Goal: Task Accomplishment & Management: Use online tool/utility

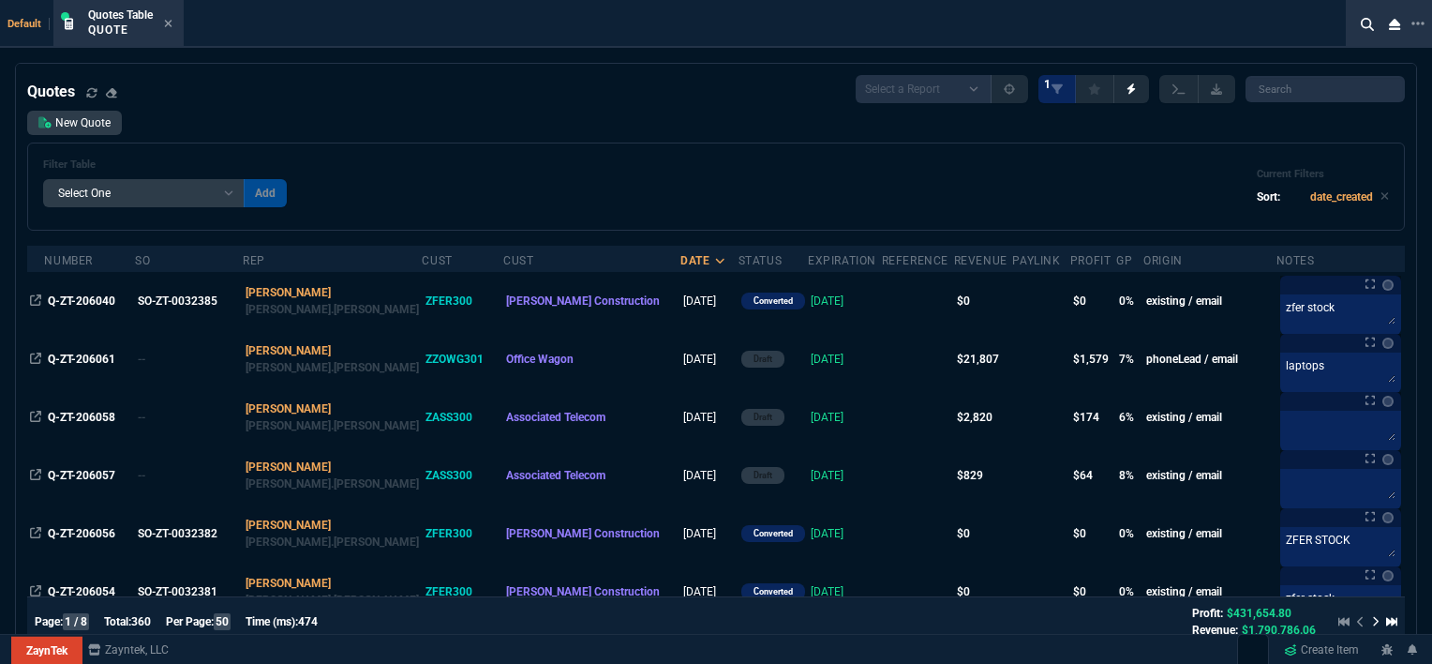
select select "12: [PERSON_NAME]"
select select
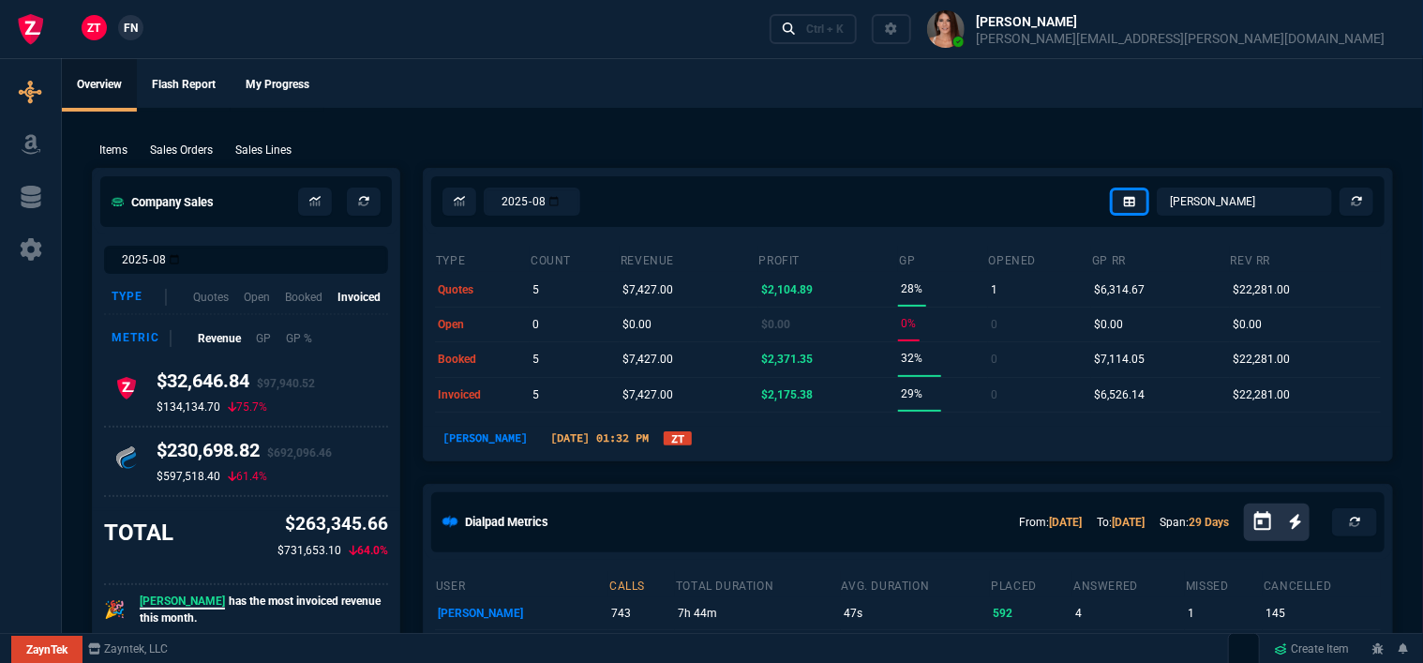
click at [169, 20] on div "ZT FN Ctrl + K" at bounding box center [711, 29] width 1423 height 58
select select "32: ROSS"
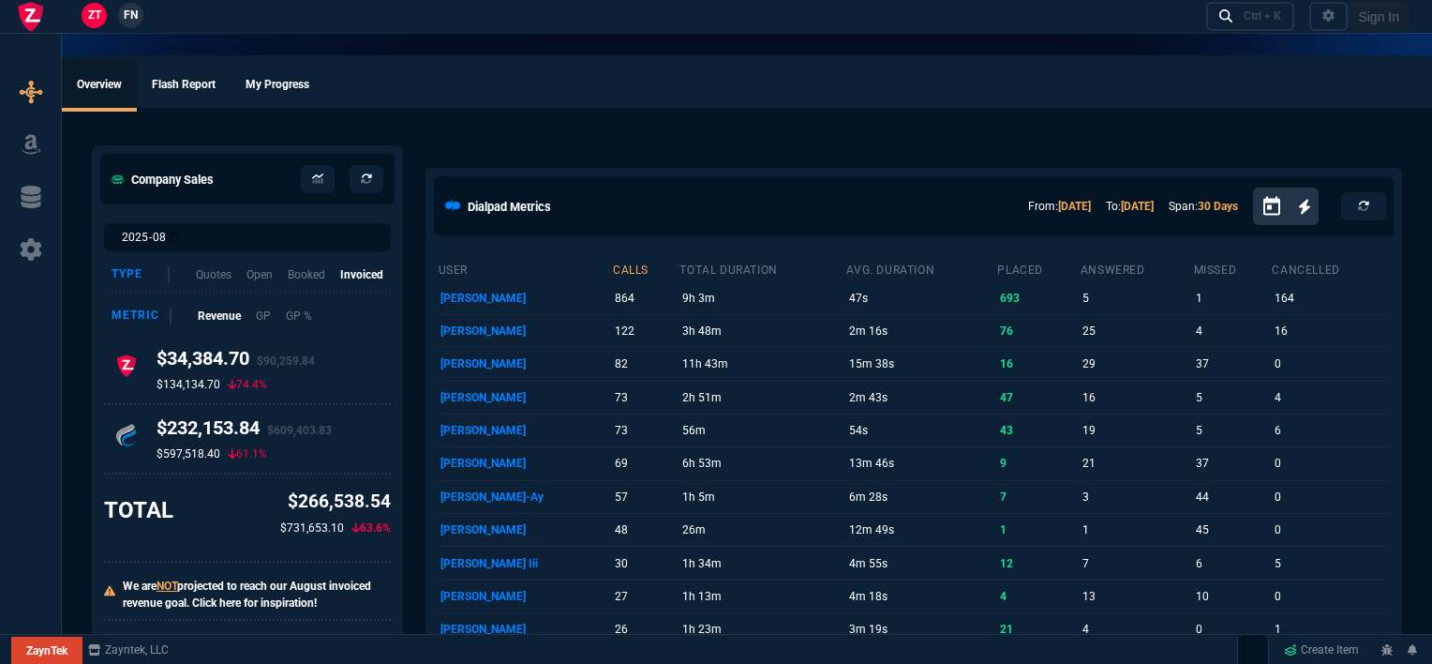
select select "12: [PERSON_NAME]"
select select
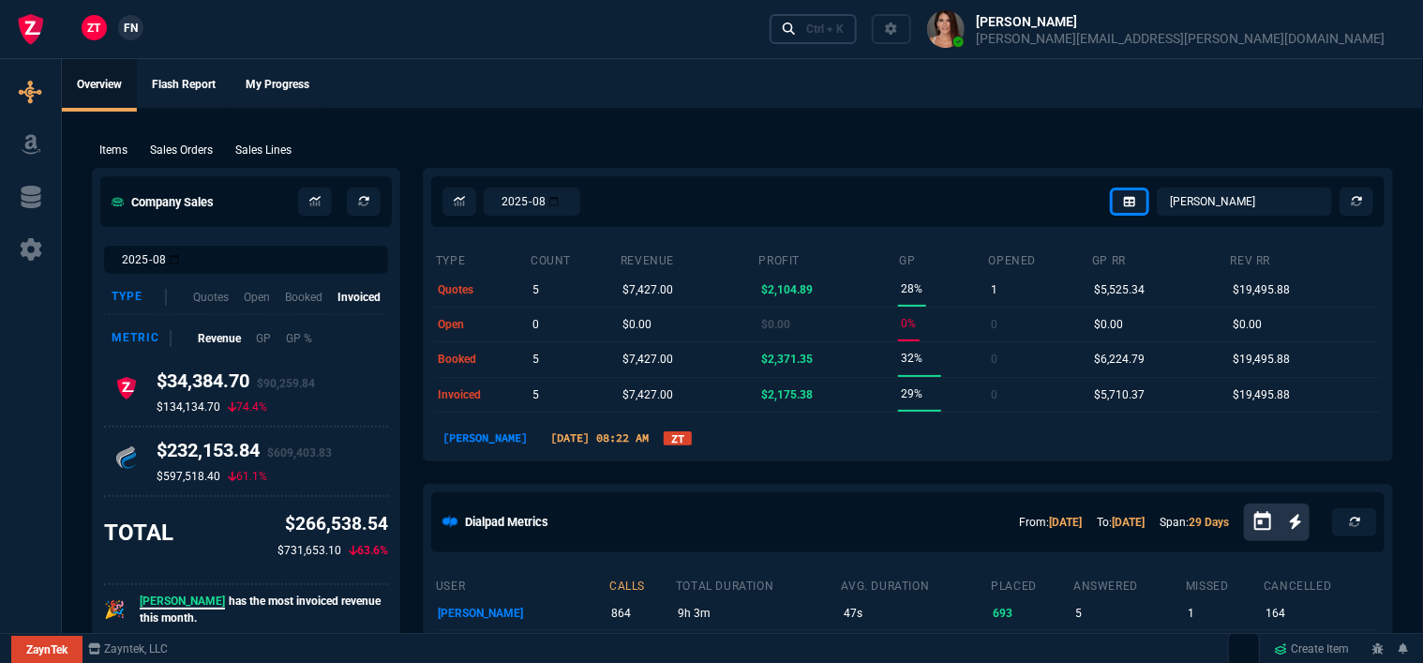
click at [844, 29] on div "Ctrl + K" at bounding box center [824, 29] width 37 height 15
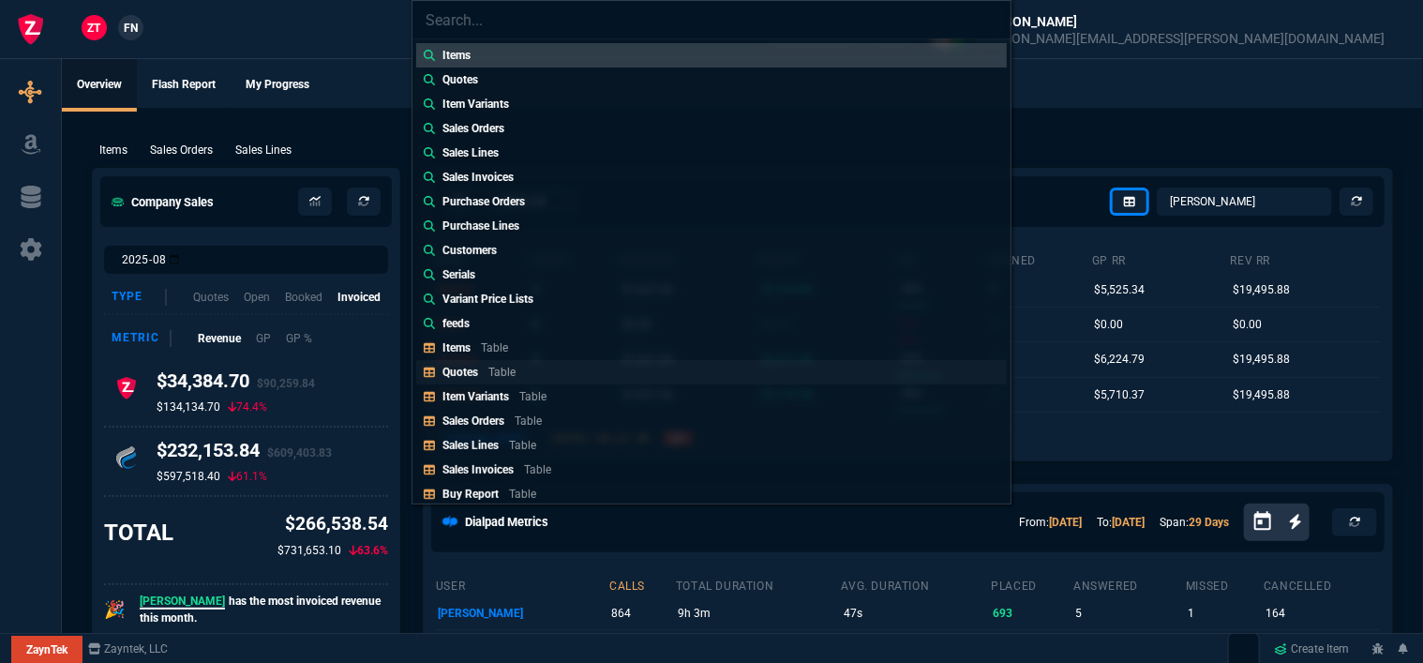
click at [585, 369] on link "Quotes Table" at bounding box center [711, 372] width 591 height 24
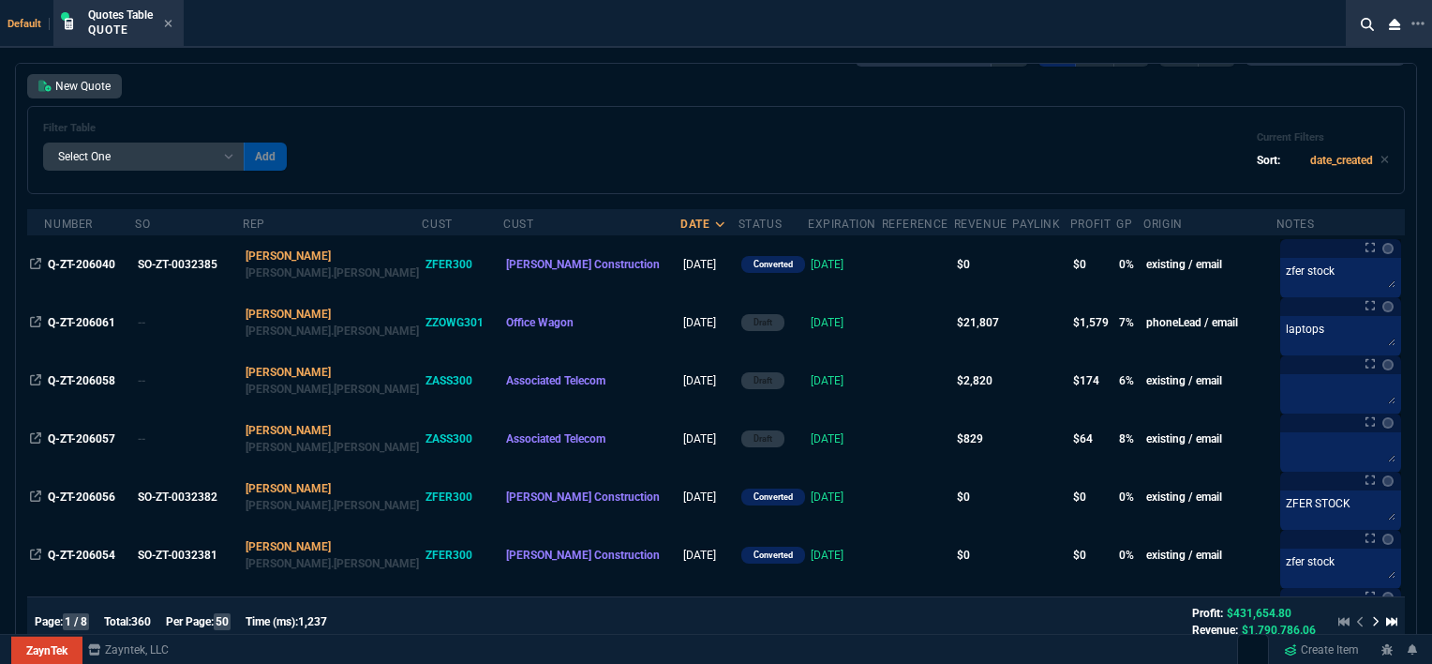
scroll to position [94, 0]
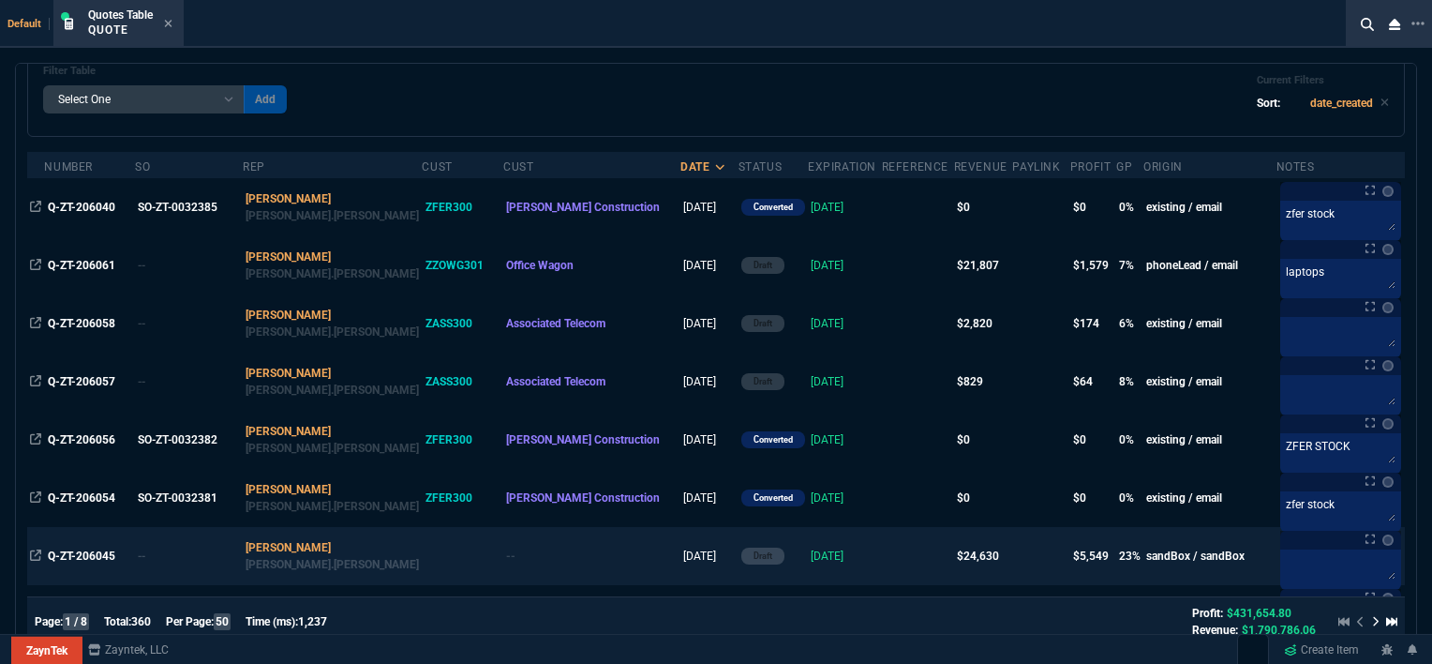
click at [882, 555] on td at bounding box center [918, 556] width 72 height 58
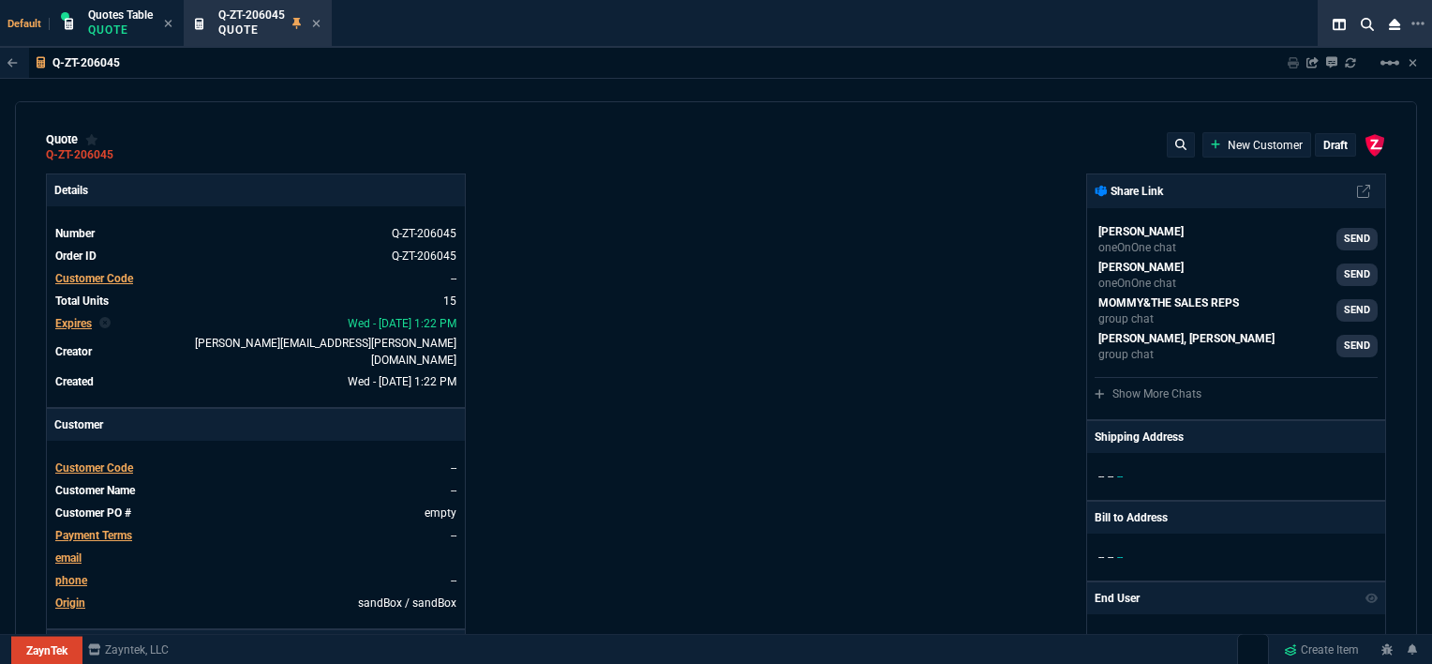
type input "100"
type input "995"
type input "10"
type input "19"
type input "265"
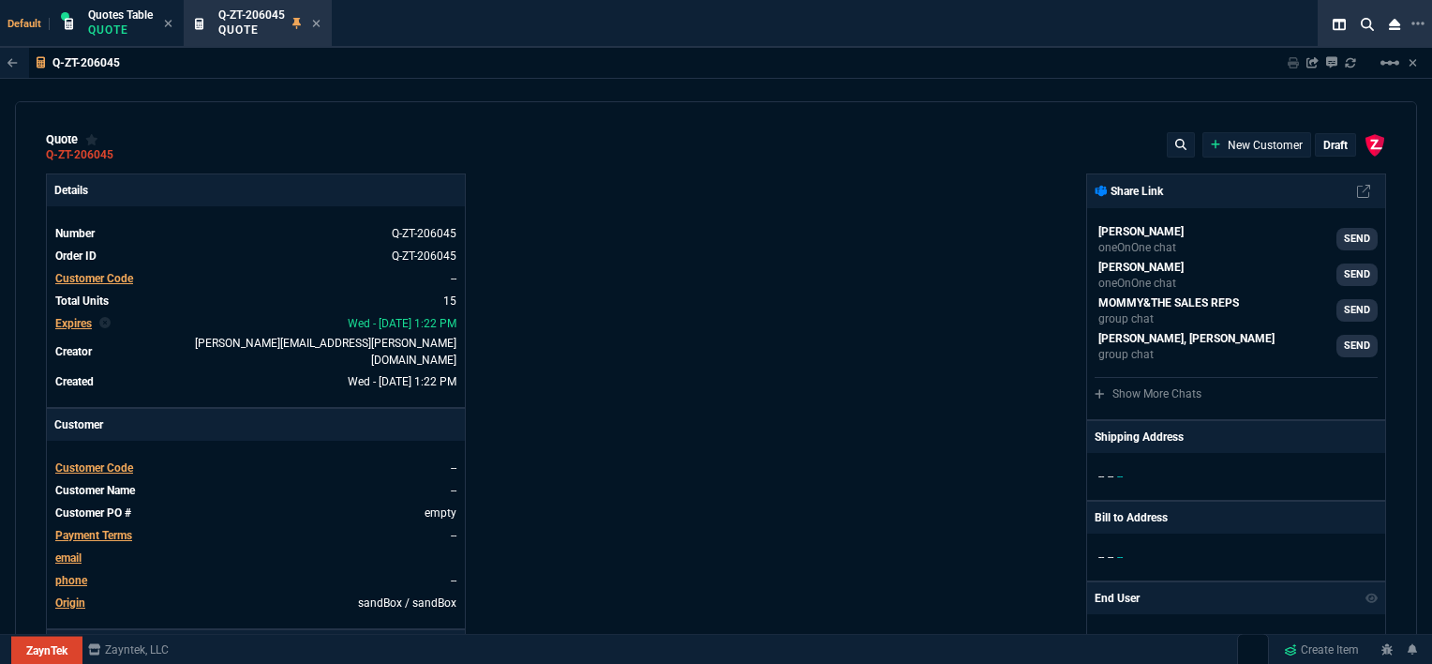
type input "18"
type input "211"
type input "100"
type input "2085"
type input "100"
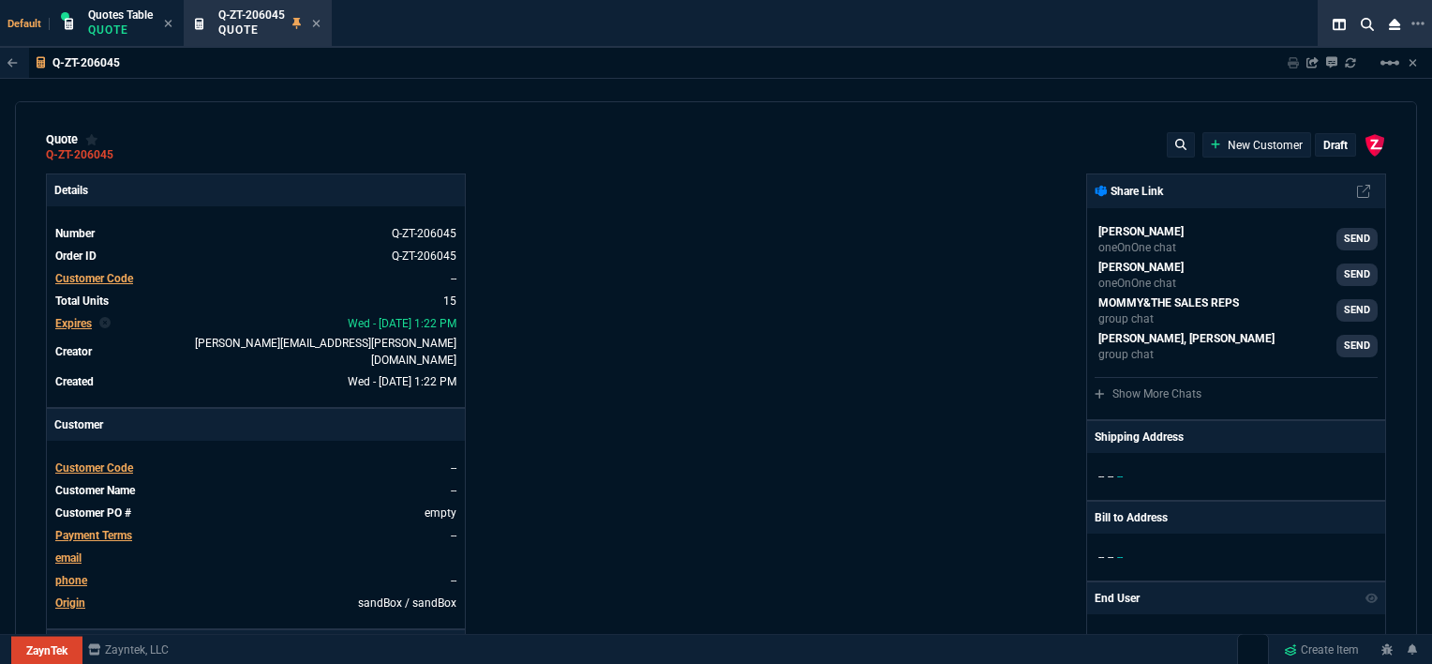
type input "1665"
type input "8"
type input "209"
type input "20"
type input "715"
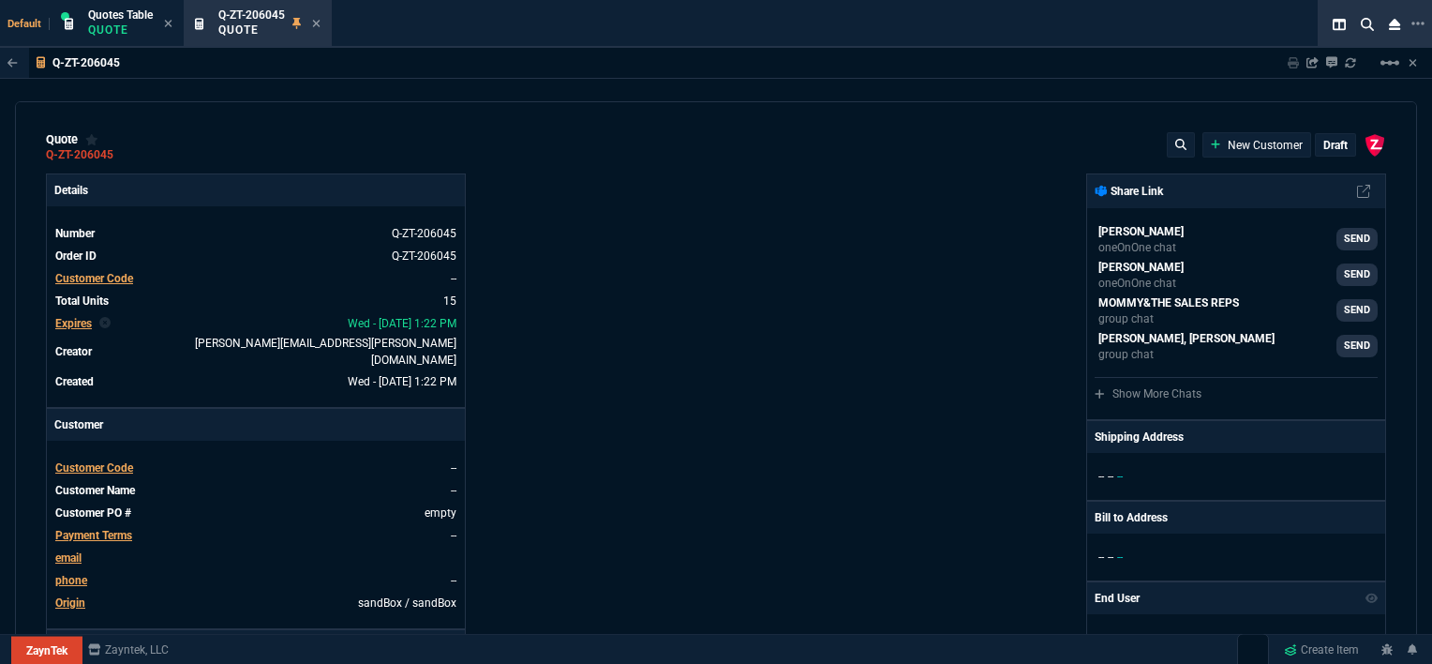
type input "3"
type input "12"
type input "11"
type input "88"
type input "2"
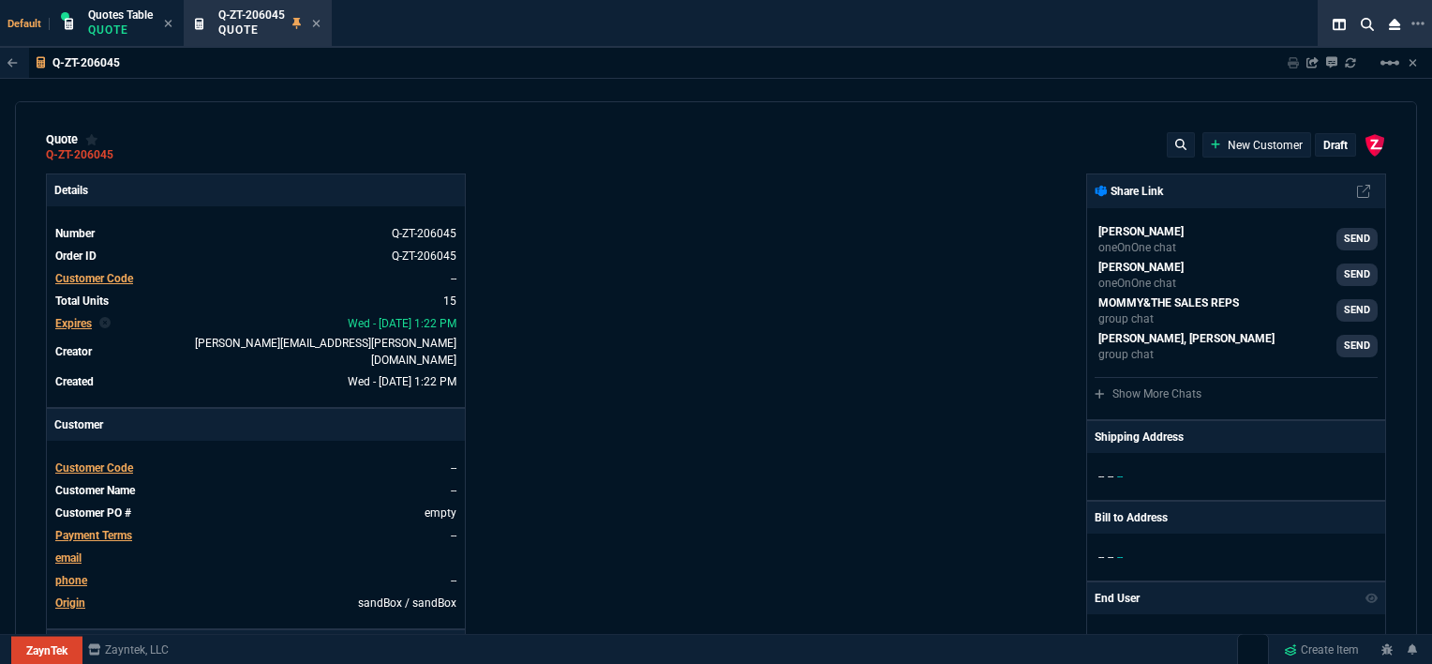
type input "33"
type input "10"
type input "121"
type input "3"
type input "75"
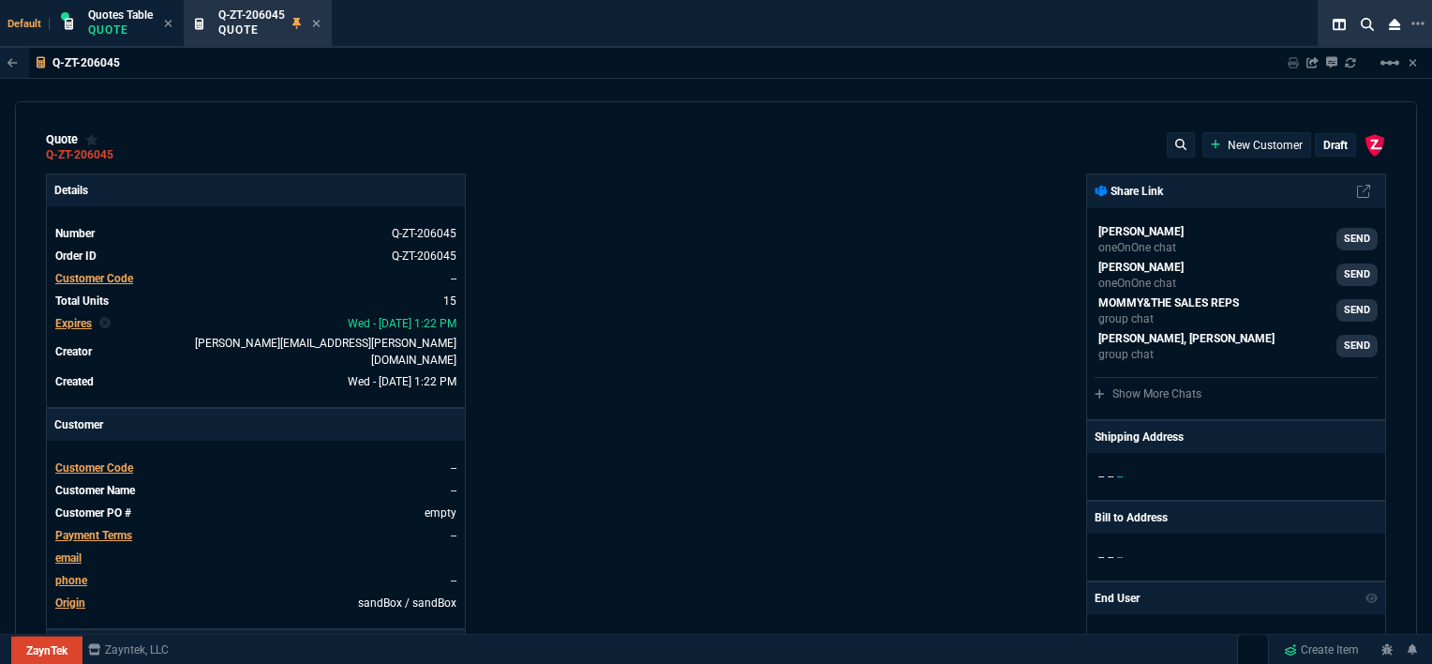
type input "2"
type input "59"
type input "0"
type input "1260.57"
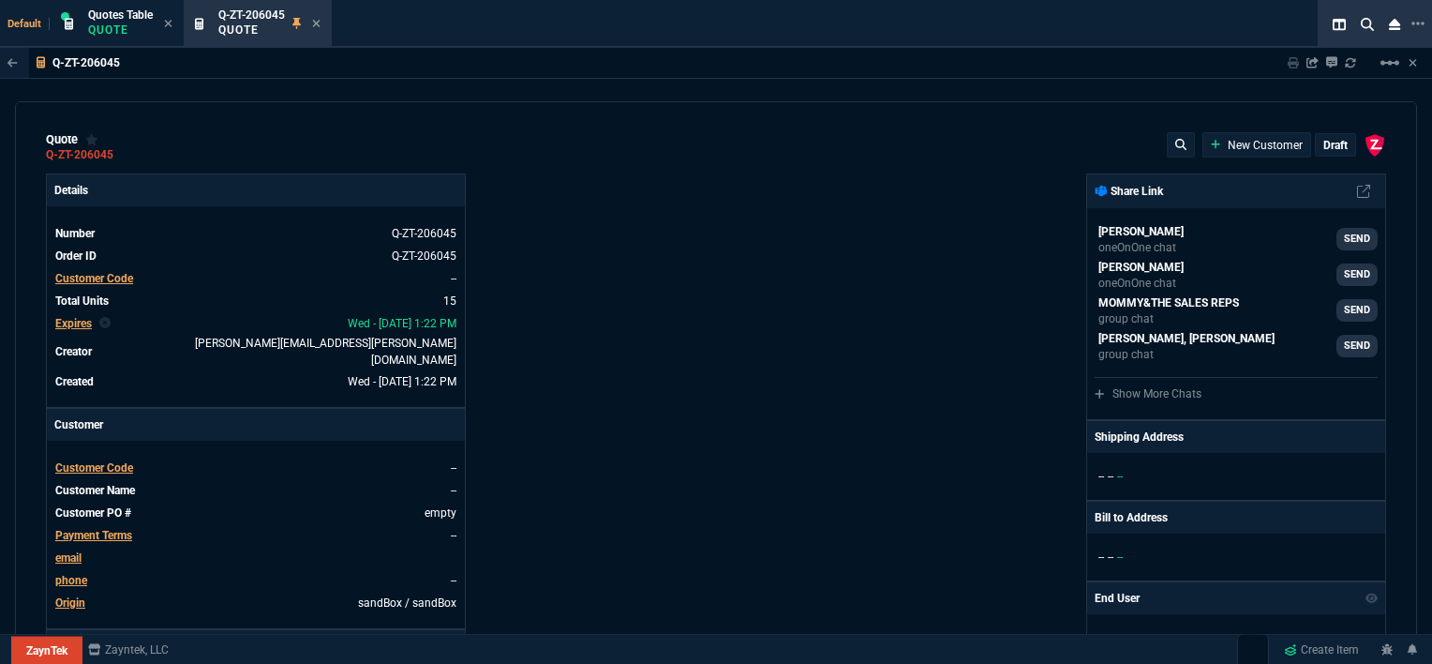
type input "21"
type input "1178.09"
type input "34"
type input "1908.52"
type input "26"
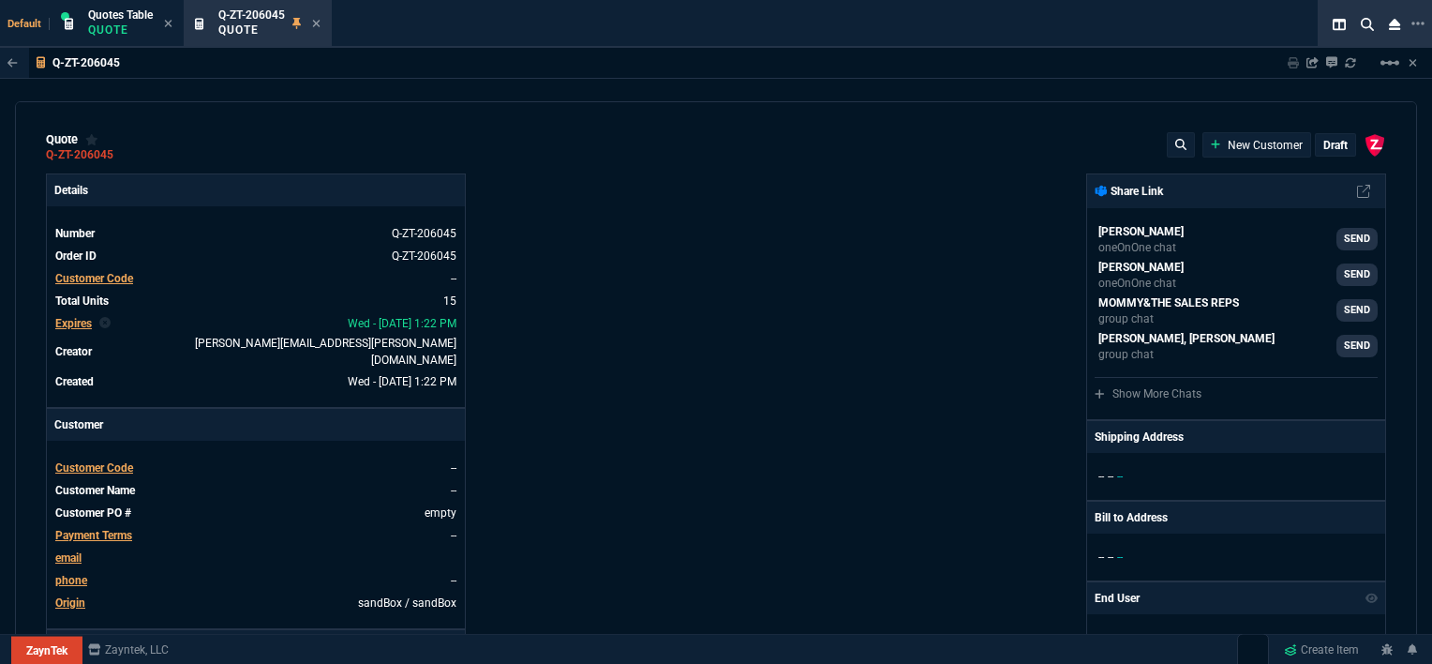
type input "1746.35"
type input "34"
type input "2844.07"
type input "27"
type input "2494.8"
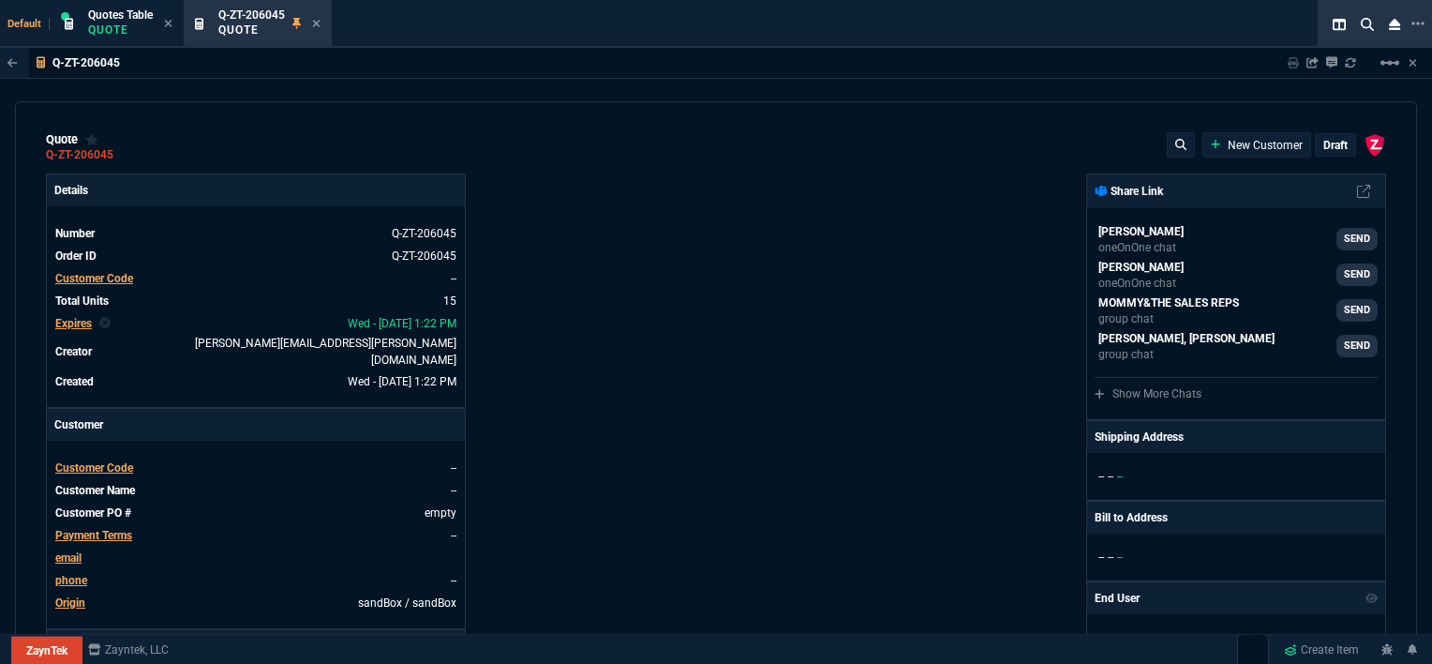
type input "33"
type input "3548.15"
type input "29"
type input "4041.58"
type input "10"
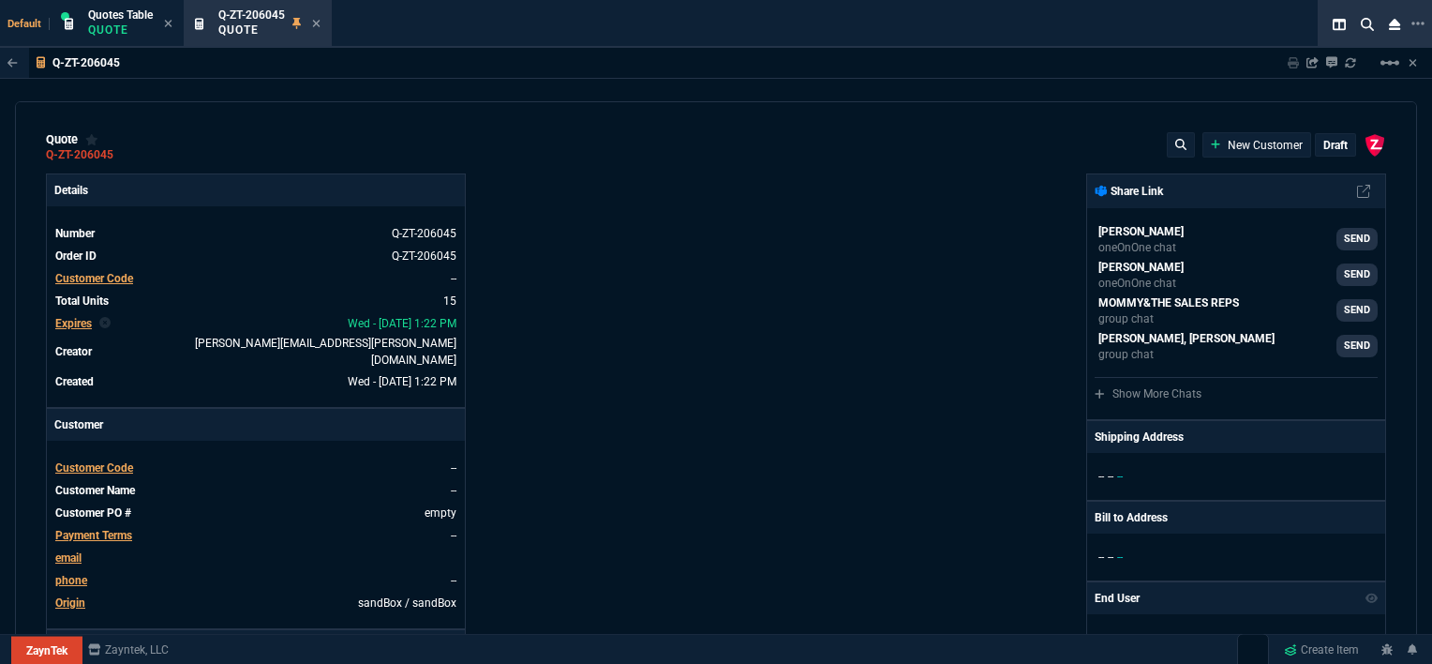
type input "699"
type input "33"
type input "1049"
type input "26"
type input "1999"
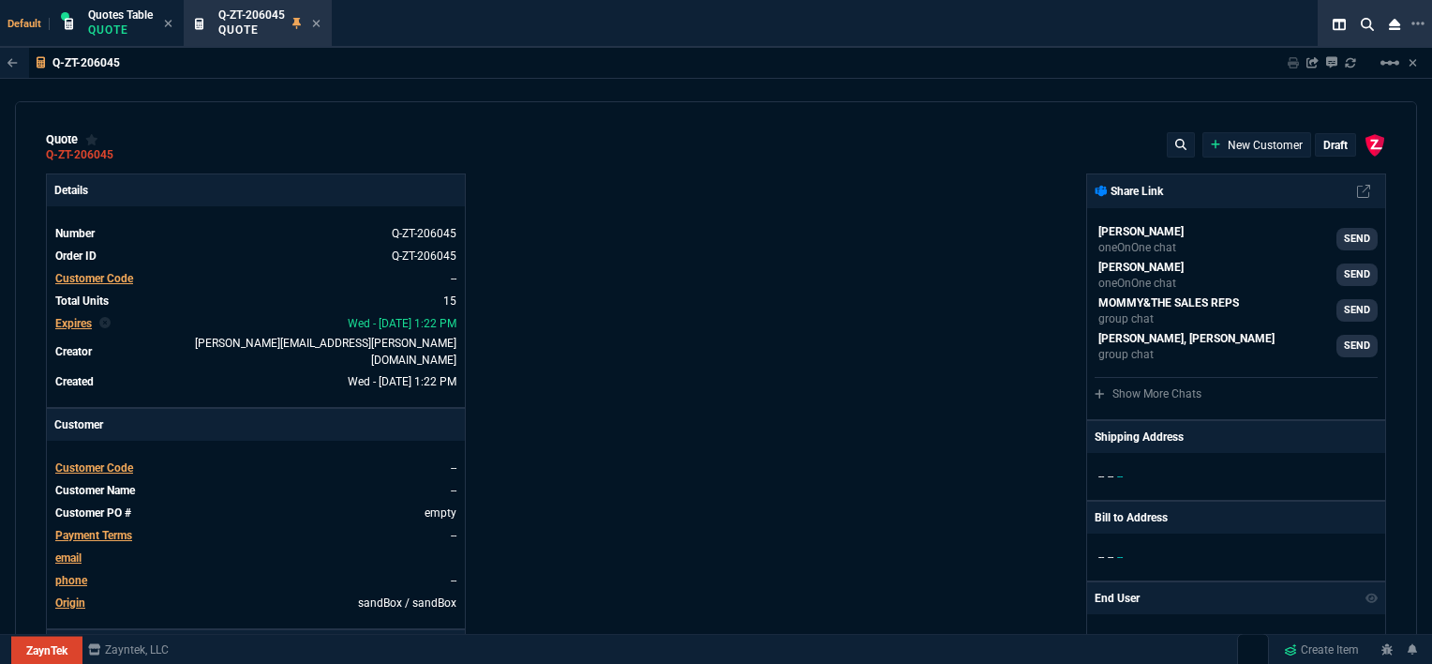
type input "33"
type input "1649"
type input "27"
type input "4352.04"
type input "33"
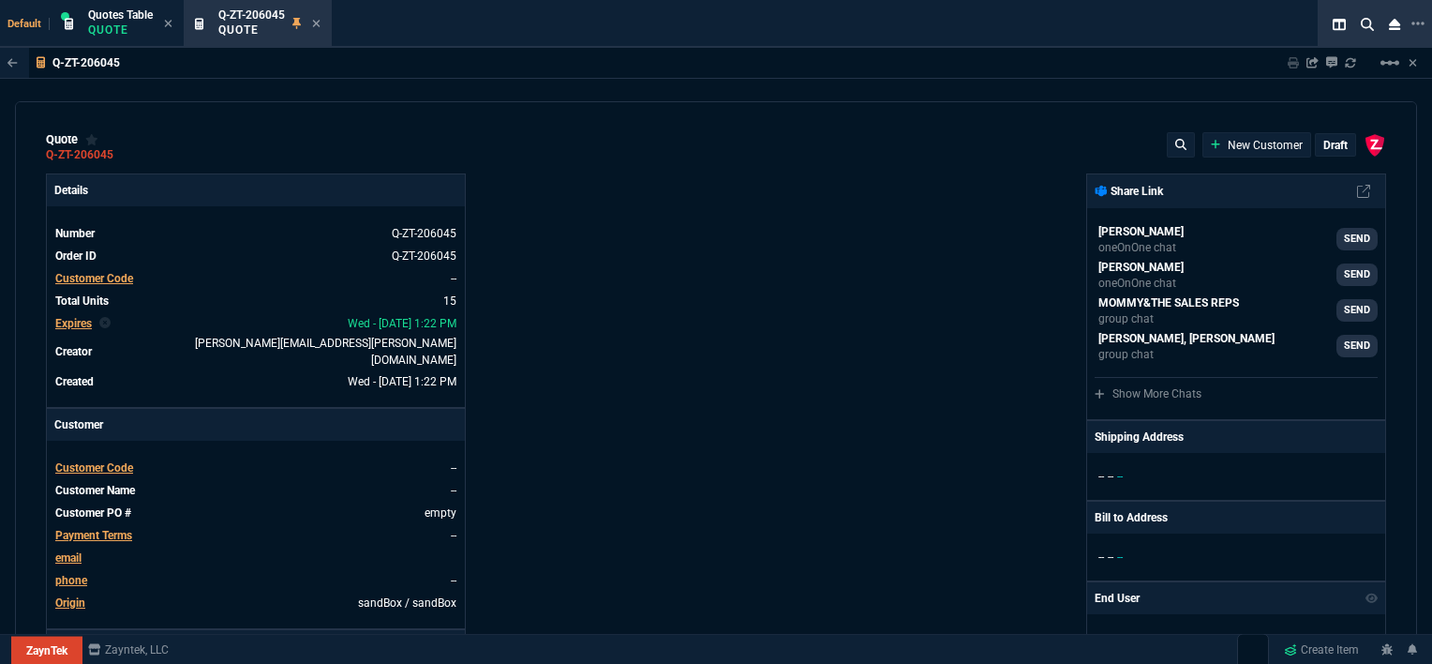
type input "4964.65"
type input "26"
type input "6409.36"
type input "100"
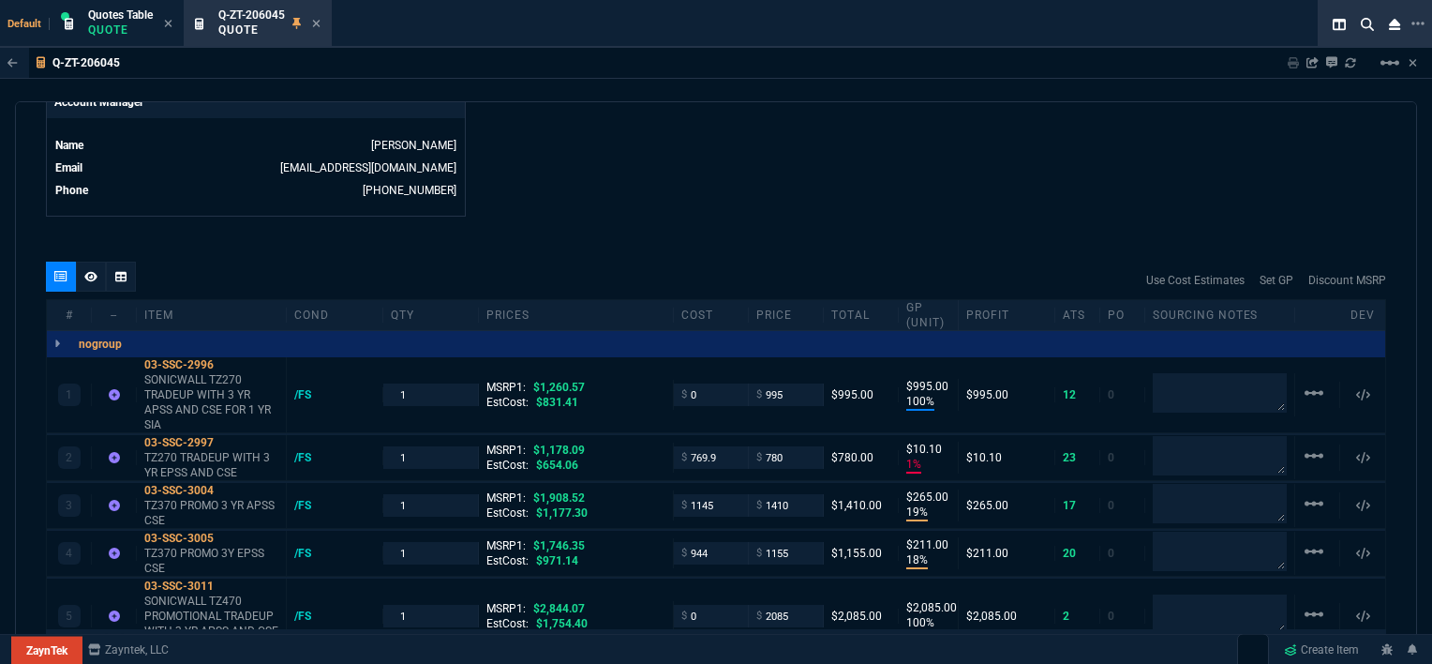
scroll to position [1031, 0]
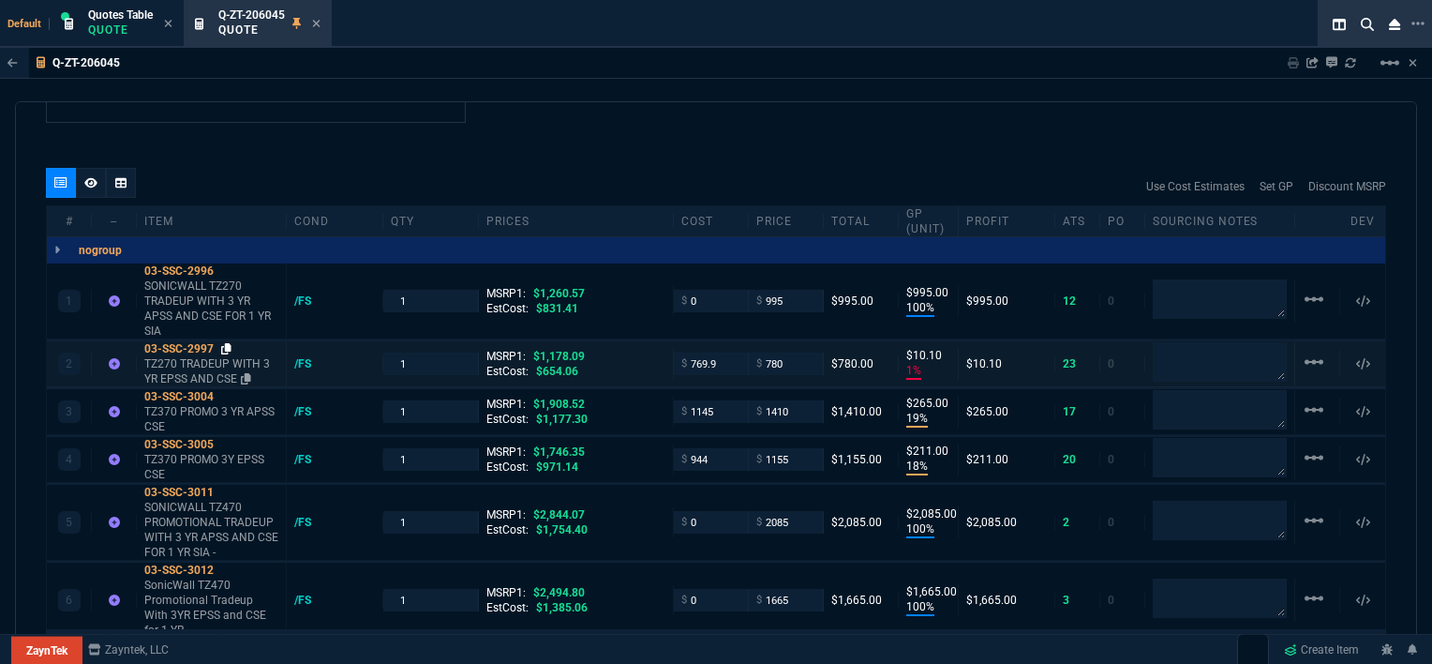
click at [226, 343] on icon at bounding box center [226, 348] width 10 height 11
